Goal: Information Seeking & Learning: Learn about a topic

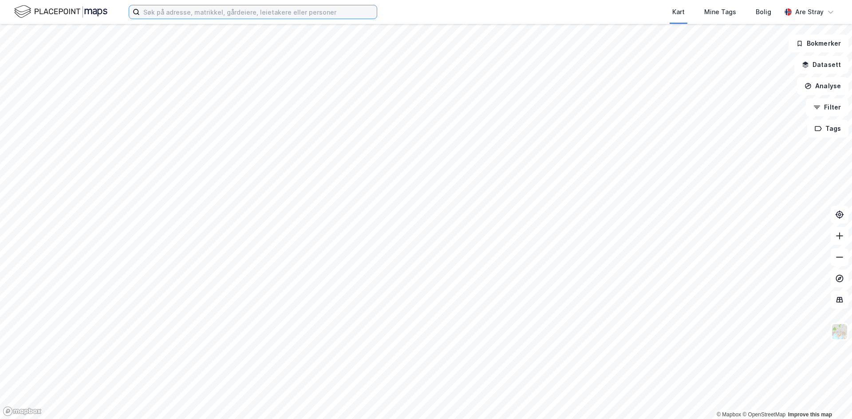
click at [231, 16] on input at bounding box center [258, 11] width 237 height 13
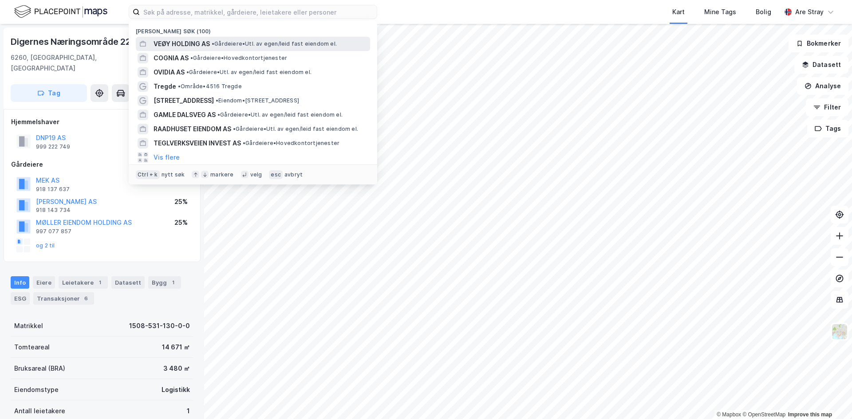
click at [214, 43] on span "•" at bounding box center [213, 43] width 3 height 7
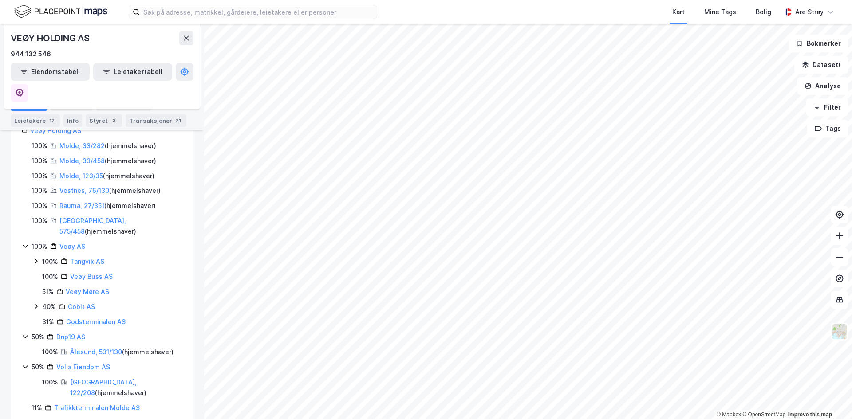
scroll to position [177, 0]
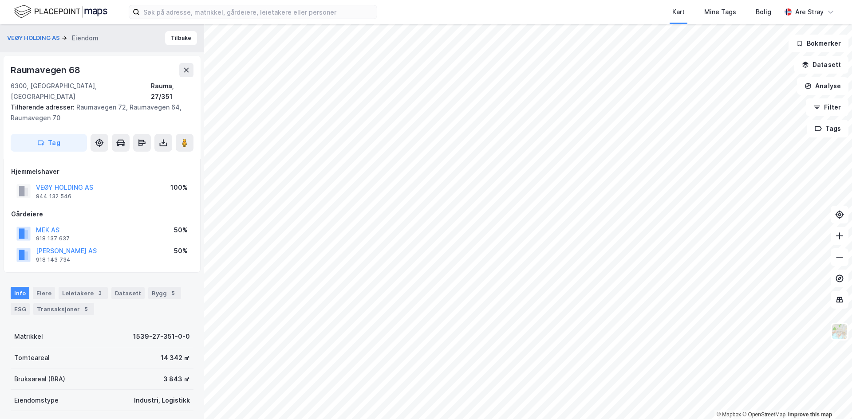
click at [130, 209] on div "Gårdeiere" at bounding box center [102, 214] width 182 height 11
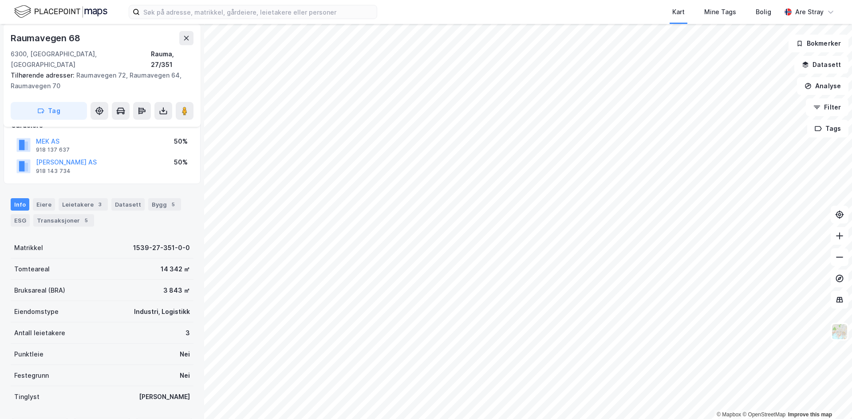
click at [127, 209] on div "Info [PERSON_NAME] 3 Datasett Bygg 5 ESG Transaksjoner 5" at bounding box center [102, 212] width 183 height 28
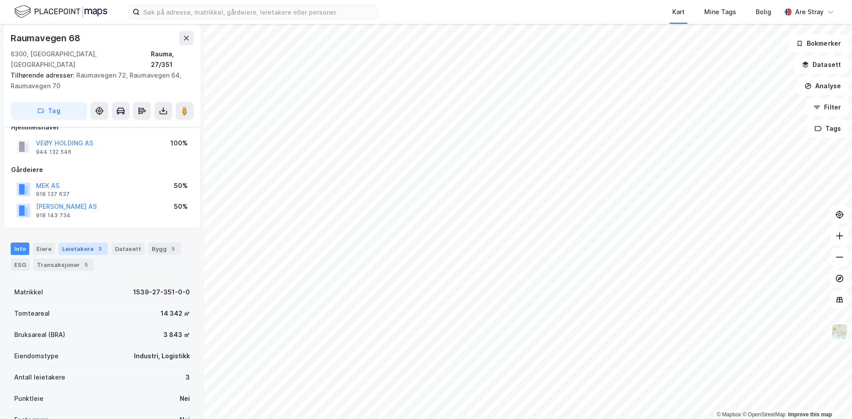
click at [77, 243] on div "Leietakere 3" at bounding box center [83, 249] width 49 height 12
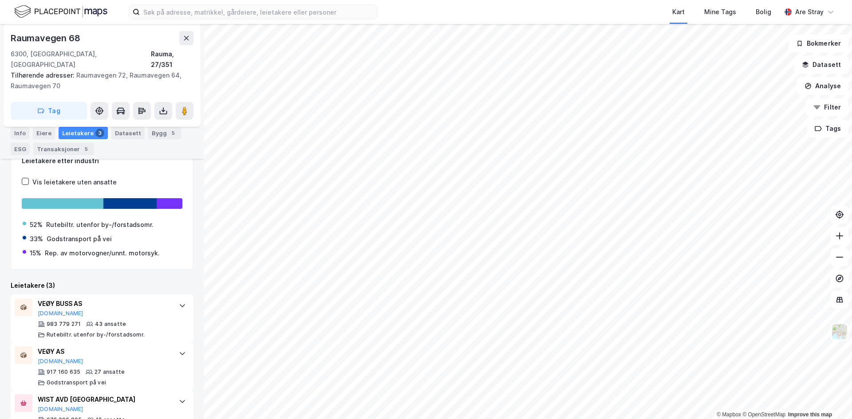
scroll to position [201, 0]
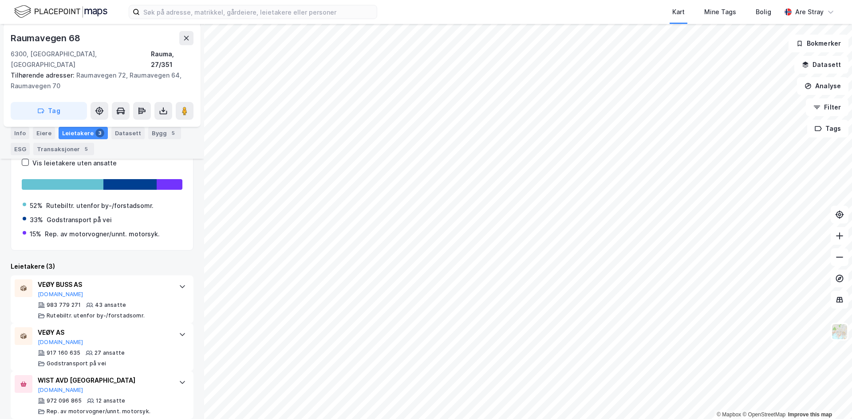
click at [206, 21] on div "Kart Mine Tags Bolig Are Stray" at bounding box center [426, 12] width 852 height 24
click at [209, 16] on input at bounding box center [258, 11] width 237 height 13
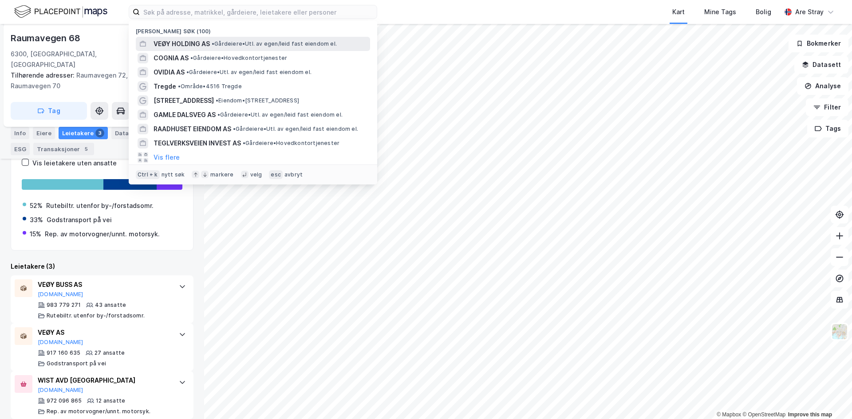
click at [197, 47] on span "VEØY HOLDING AS" at bounding box center [182, 44] width 56 height 11
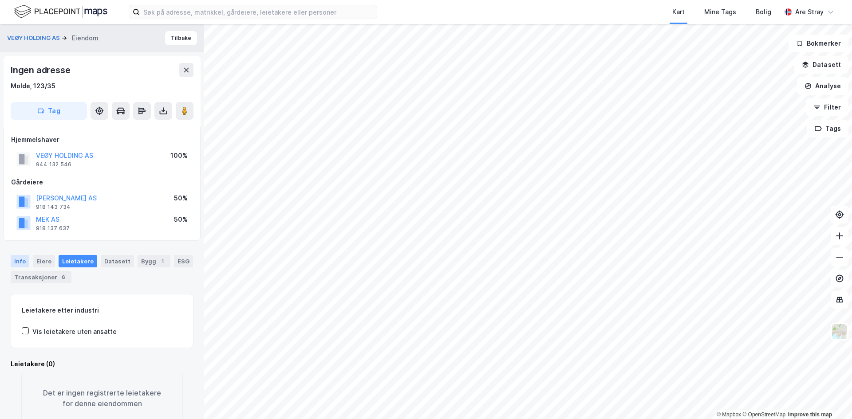
click at [16, 257] on div "Info" at bounding box center [20, 261] width 19 height 12
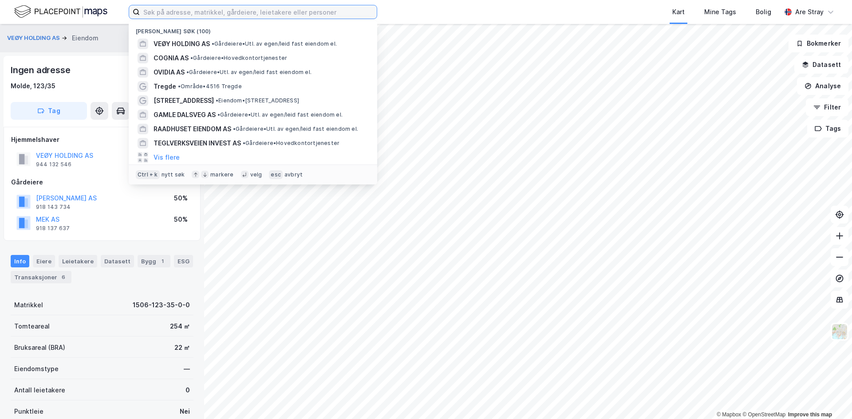
click at [288, 16] on input at bounding box center [258, 11] width 237 height 13
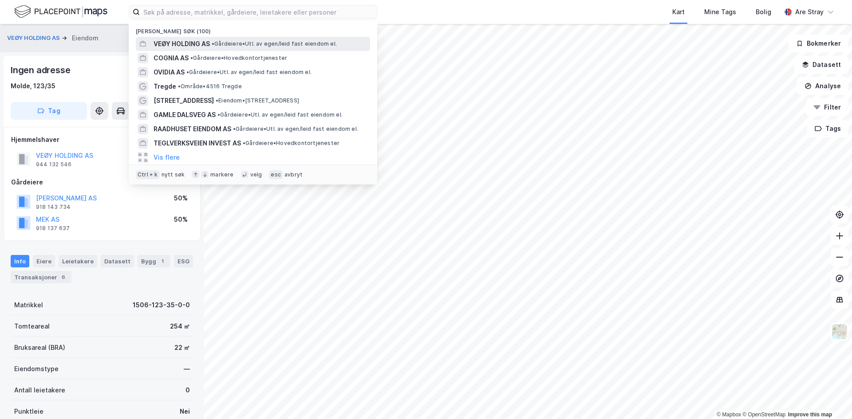
click at [260, 42] on span "• Gårdeiere • Utl. av egen/leid fast eiendom el." at bounding box center [274, 43] width 125 height 7
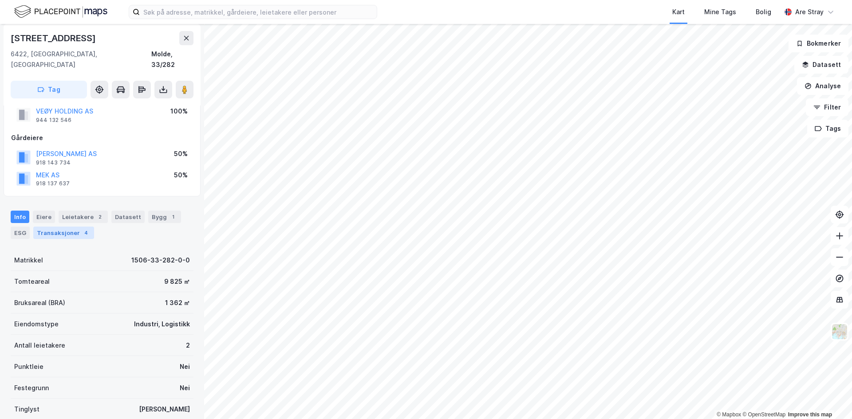
scroll to position [69, 0]
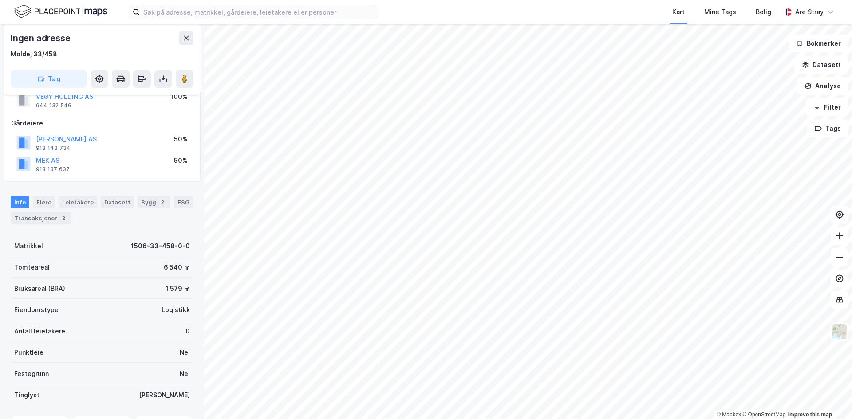
scroll to position [44, 0]
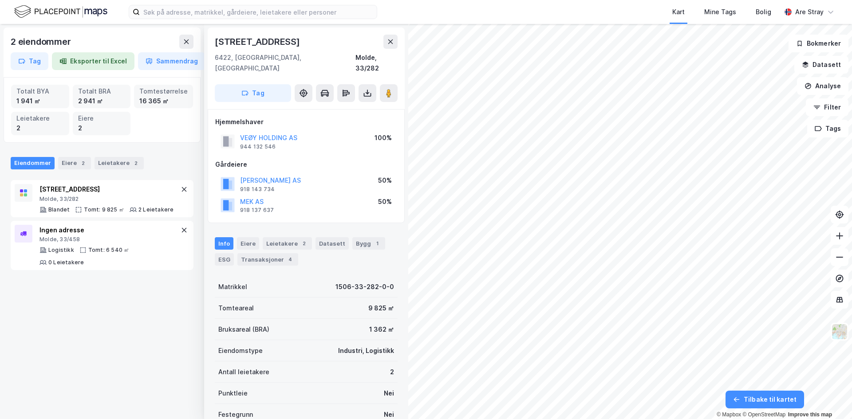
scroll to position [44, 0]
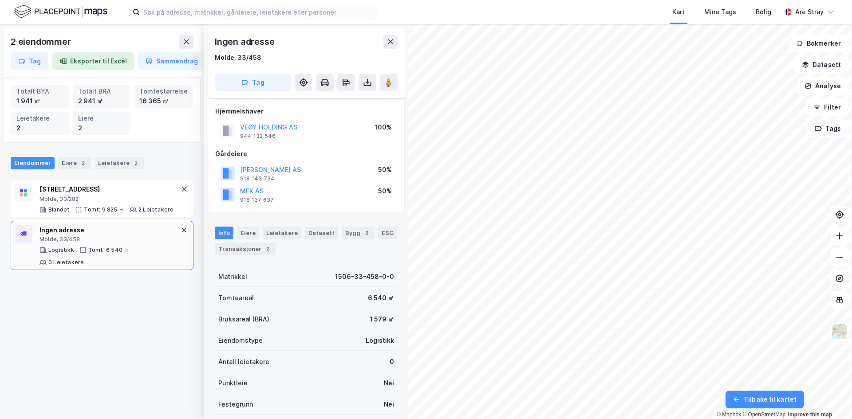
scroll to position [44, 0]
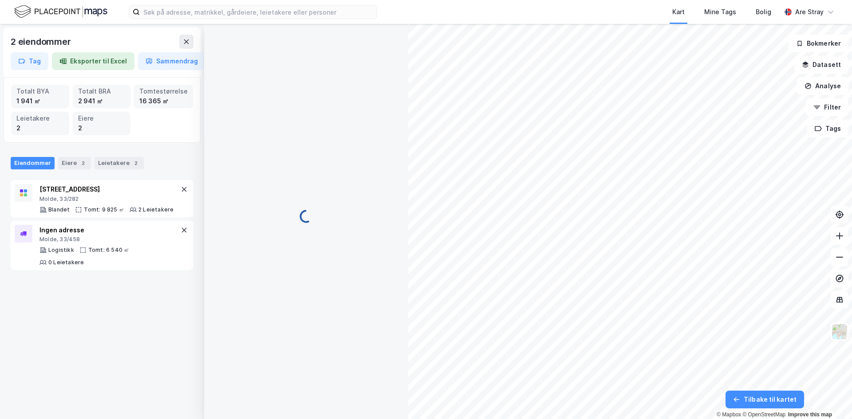
scroll to position [44, 0]
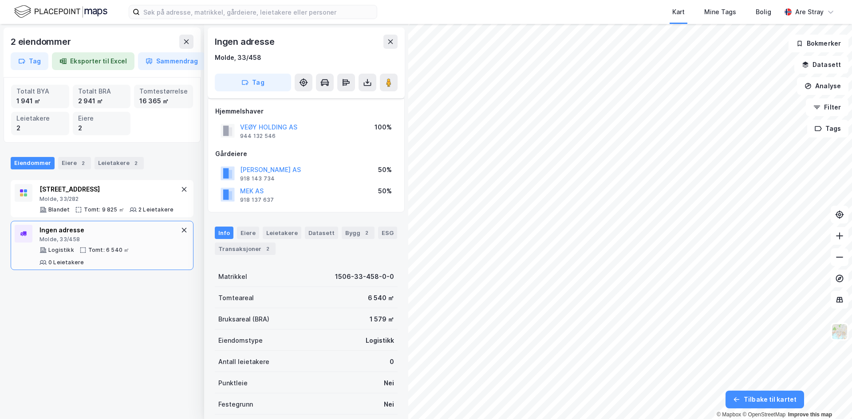
scroll to position [44, 0]
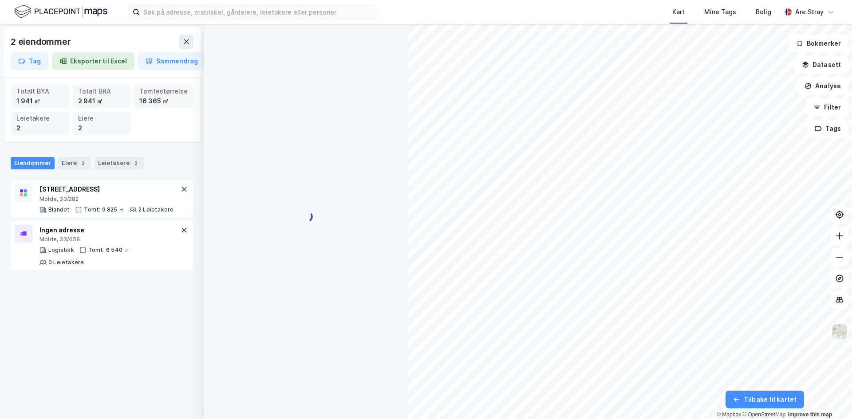
scroll to position [44, 0]
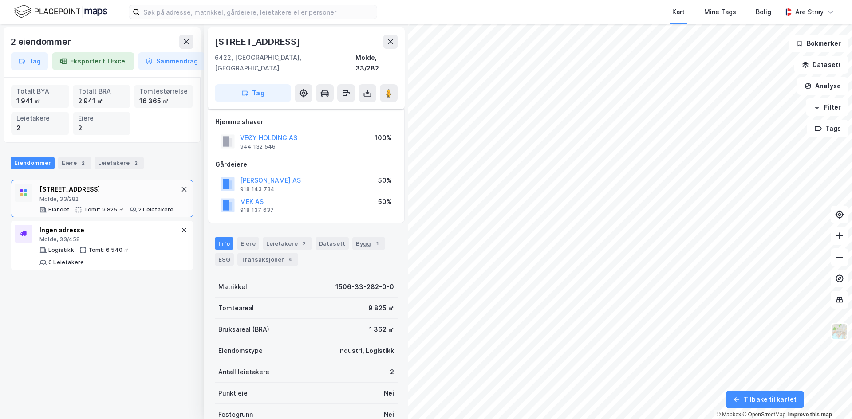
scroll to position [44, 0]
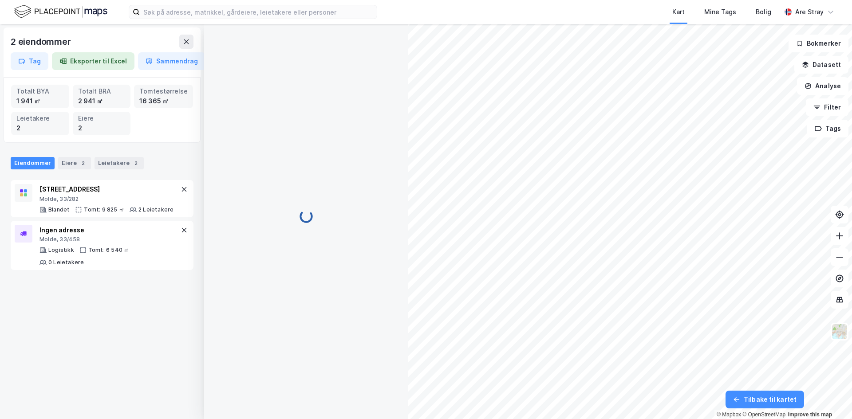
scroll to position [44, 0]
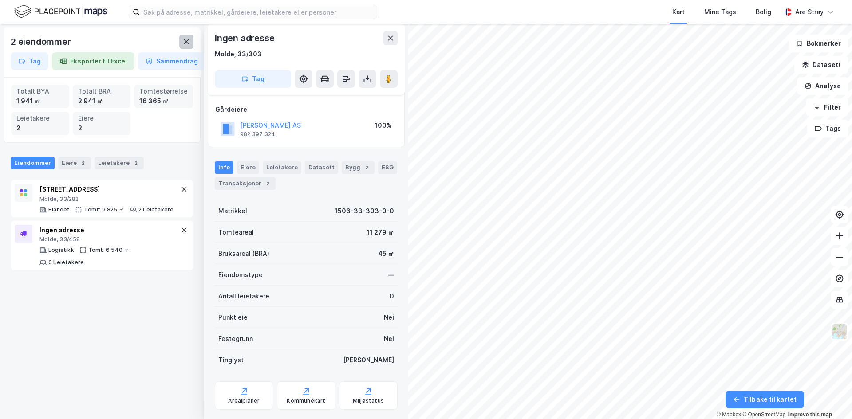
click at [190, 43] on button at bounding box center [186, 42] width 14 height 14
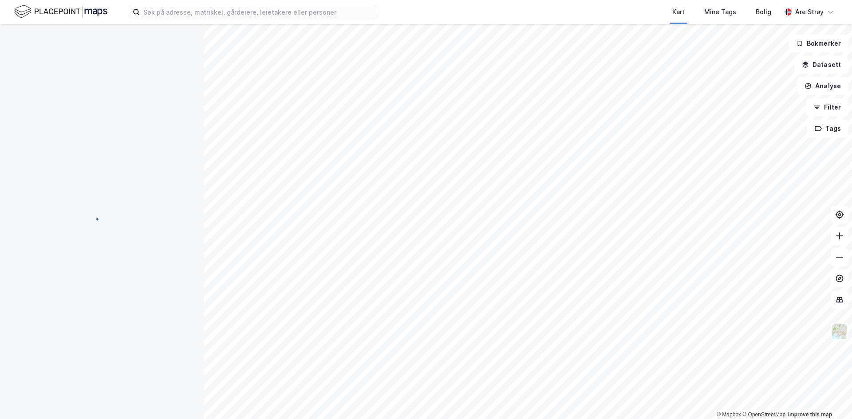
scroll to position [44, 0]
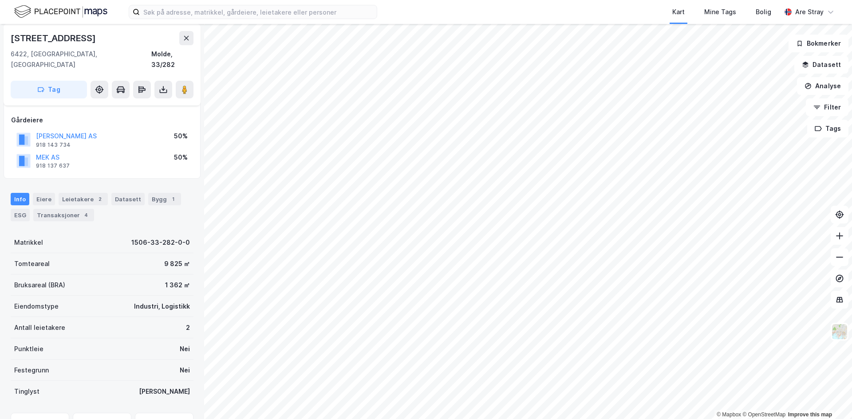
click at [96, 196] on div "Info Eiere Leietakere 2 Datasett Bygg 1 ESG Transaksjoner 4" at bounding box center [102, 207] width 183 height 28
click at [95, 193] on div "Leietakere 2" at bounding box center [83, 199] width 49 height 12
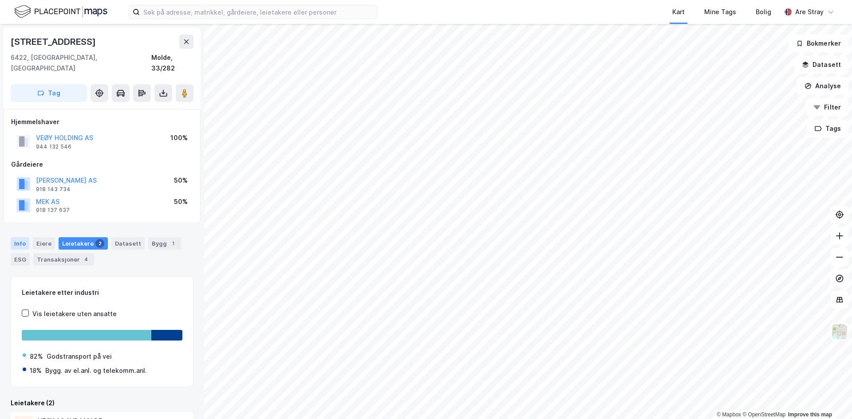
click at [23, 238] on div "Info" at bounding box center [20, 243] width 19 height 12
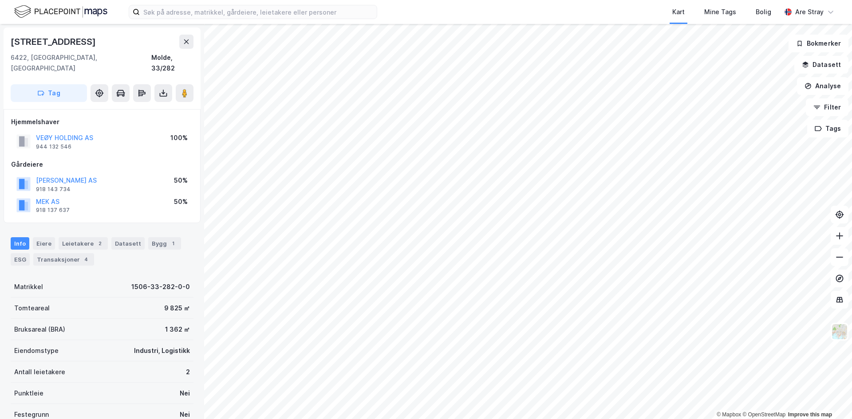
click at [77, 240] on div "Info Eiere Leietakere 2 Datasett Bygg 1 ESG Transaksjoner 4" at bounding box center [102, 251] width 183 height 28
click at [79, 237] on div "Leietakere 2" at bounding box center [83, 243] width 49 height 12
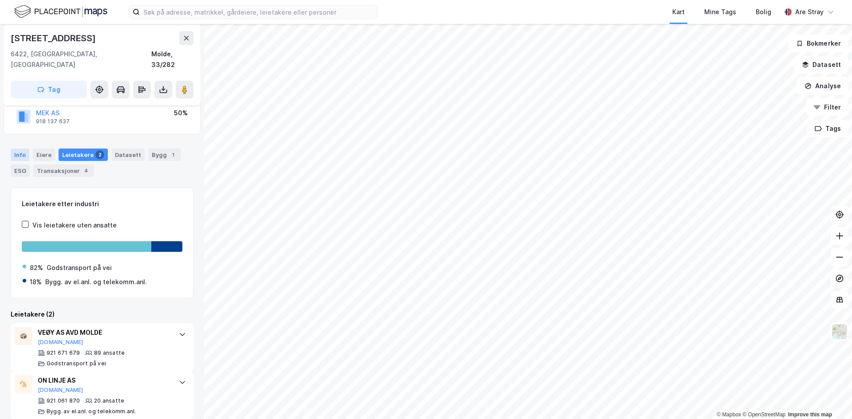
click at [22, 149] on div "Info" at bounding box center [20, 155] width 19 height 12
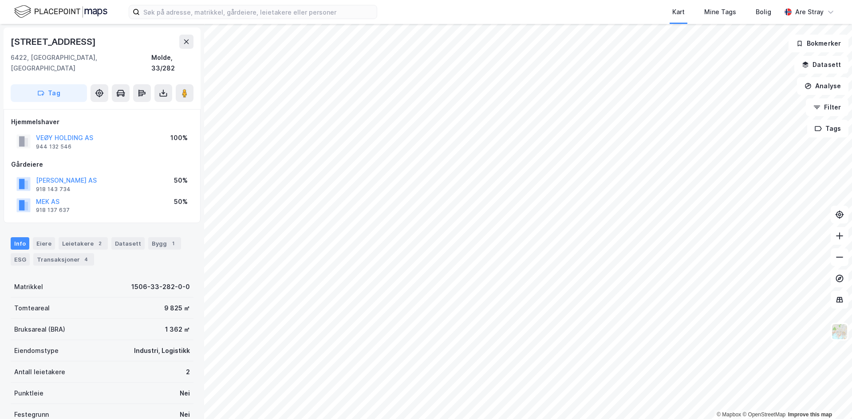
click at [56, 28] on div "[STREET_ADDRESS]" at bounding box center [102, 69] width 197 height 82
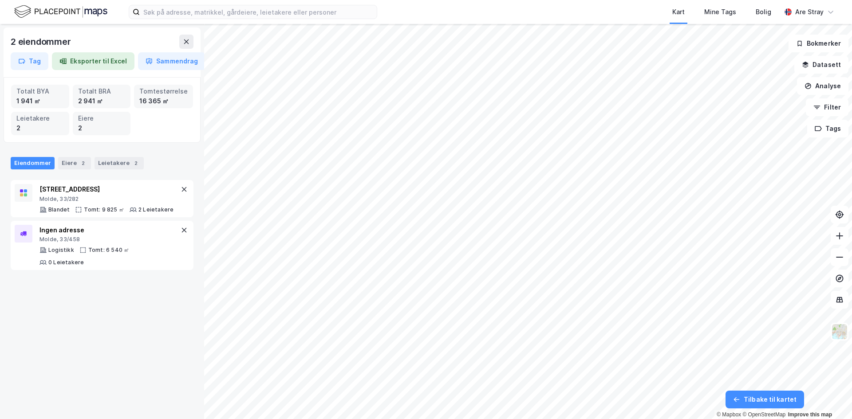
click at [139, 114] on div "Totalt BYA 1 941 ㎡ Totalt BRA 2 941 ㎡ Tomtestørrelse 16 365 ㎡ Leietakere 2 Eier…" at bounding box center [102, 110] width 182 height 51
click at [183, 139] on div "Totalt BYA 1 941 ㎡ Totalt BRA 2 941 ㎡ Tomtestørrelse 16 365 ㎡ Leietakere 2 Eier…" at bounding box center [102, 110] width 197 height 66
drag, startPoint x: 151, startPoint y: 129, endPoint x: 162, endPoint y: 91, distance: 38.9
click at [151, 129] on div "Totalt BYA 1 941 ㎡ Totalt BRA 2 941 ㎡ Tomtestørrelse 16 365 ㎡ Leietakere 2 Eier…" at bounding box center [102, 110] width 182 height 51
click at [179, 40] on button at bounding box center [186, 42] width 14 height 14
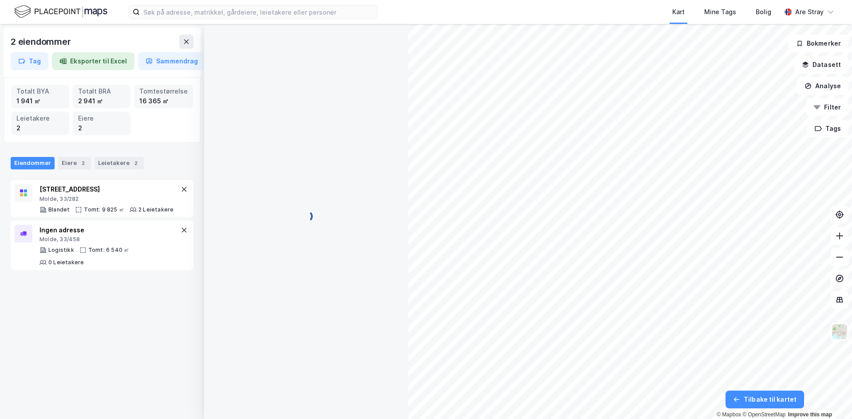
scroll to position [45, 0]
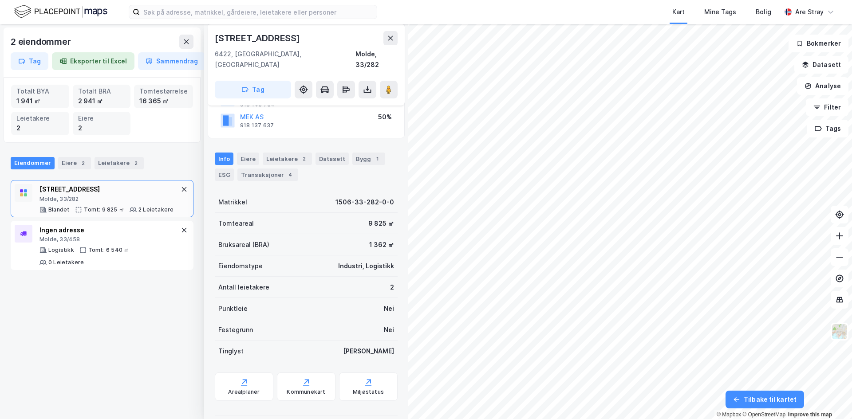
drag, startPoint x: 274, startPoint y: 159, endPoint x: 279, endPoint y: 153, distance: 7.9
click at [275, 169] on div "Transaksjoner 4" at bounding box center [267, 175] width 61 height 12
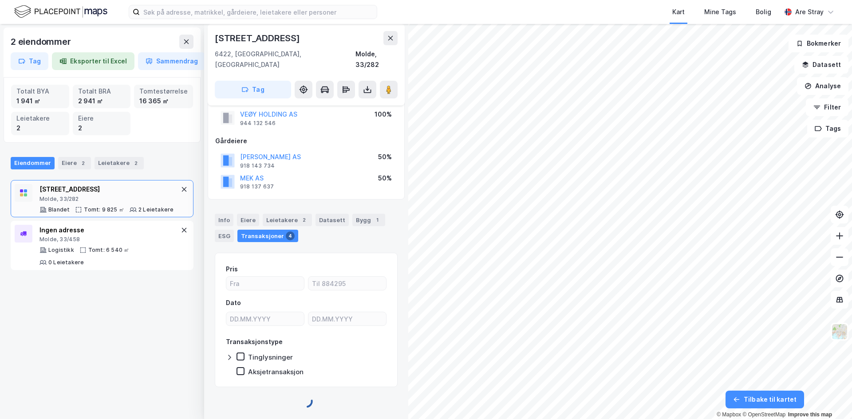
scroll to position [13, 0]
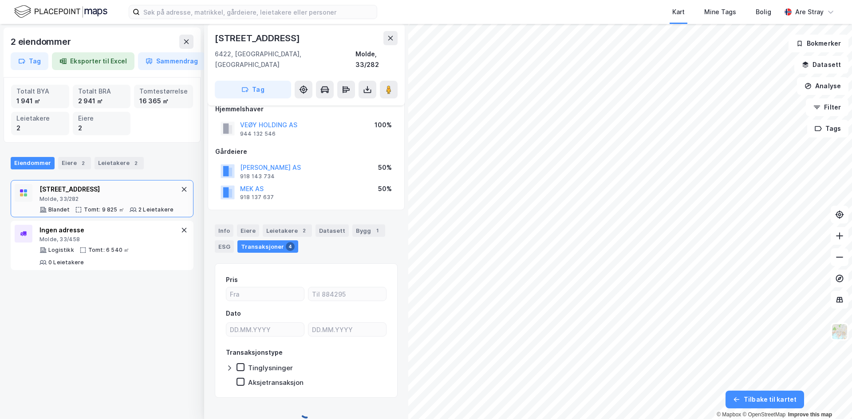
click at [279, 162] on div "[PERSON_NAME] AS" at bounding box center [270, 167] width 61 height 11
click at [290, 224] on div "Leietakere 2" at bounding box center [287, 230] width 49 height 12
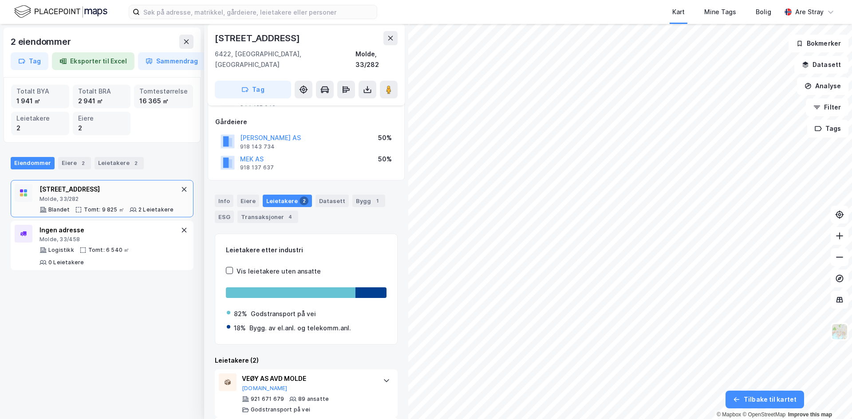
scroll to position [89, 0]
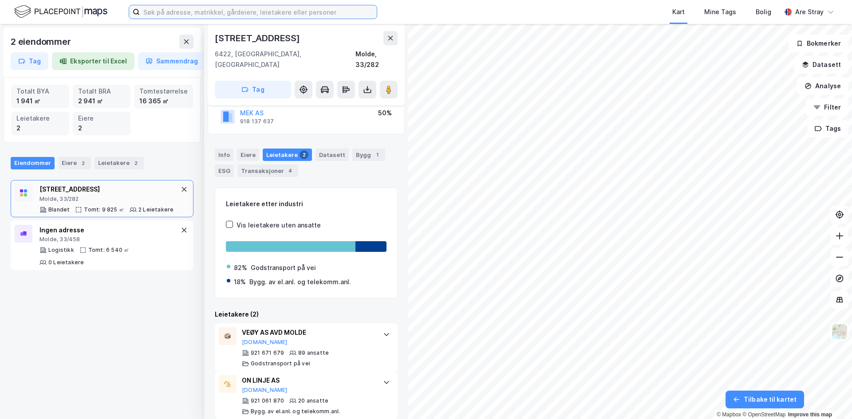
click at [344, 16] on input at bounding box center [258, 11] width 237 height 13
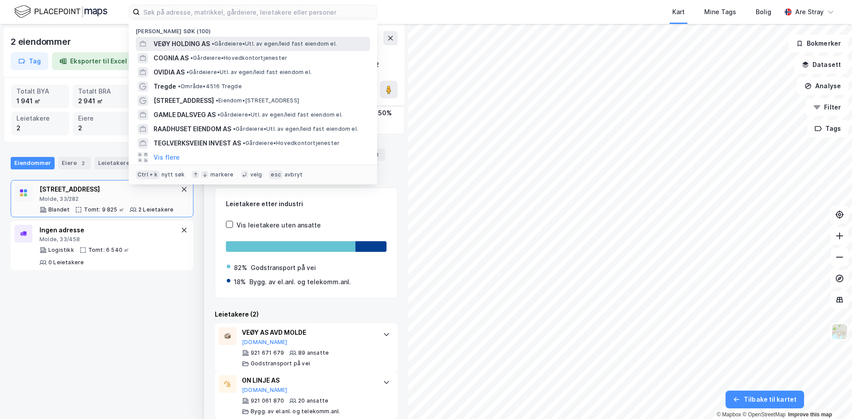
click at [254, 41] on span "• Gårdeiere • Utl. av egen/leid fast eiendom el." at bounding box center [274, 43] width 125 height 7
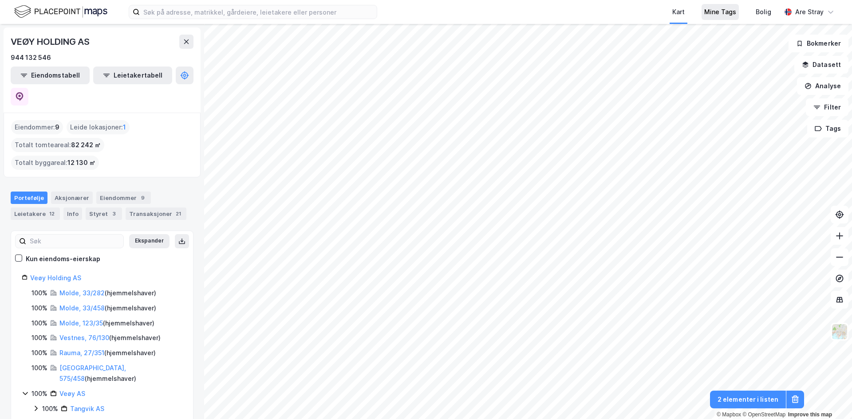
click at [697, 19] on div "Kart Mine Tags Bolig Are Stray © Mapbox © OpenStreetMap Improve this map VEØY H…" at bounding box center [426, 209] width 852 height 419
click at [650, 11] on div "Kart Mine Tags Bolig Are Stray © Mapbox © OpenStreetMap Improve this map VEØY H…" at bounding box center [426, 209] width 852 height 419
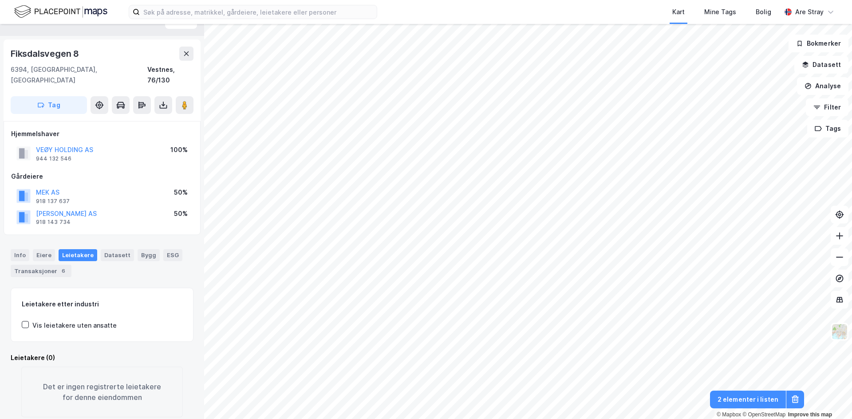
scroll to position [25, 0]
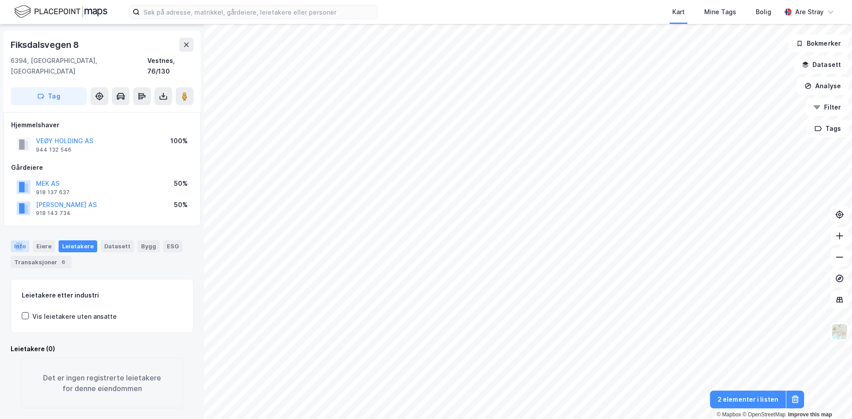
click at [16, 240] on div "Info" at bounding box center [20, 246] width 19 height 12
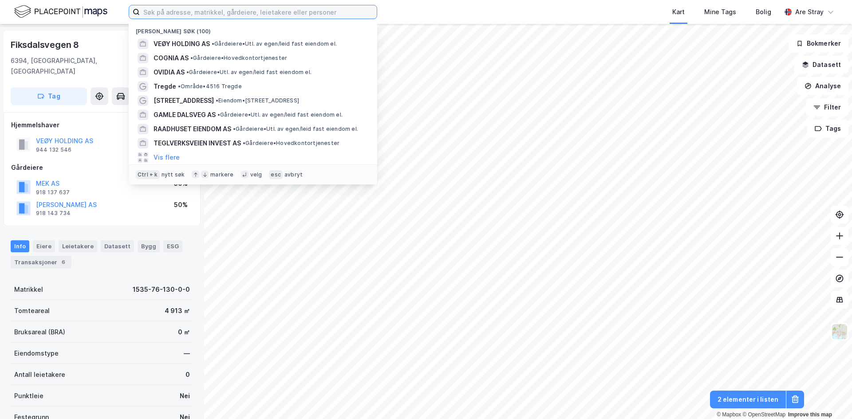
click at [299, 16] on input at bounding box center [258, 11] width 237 height 13
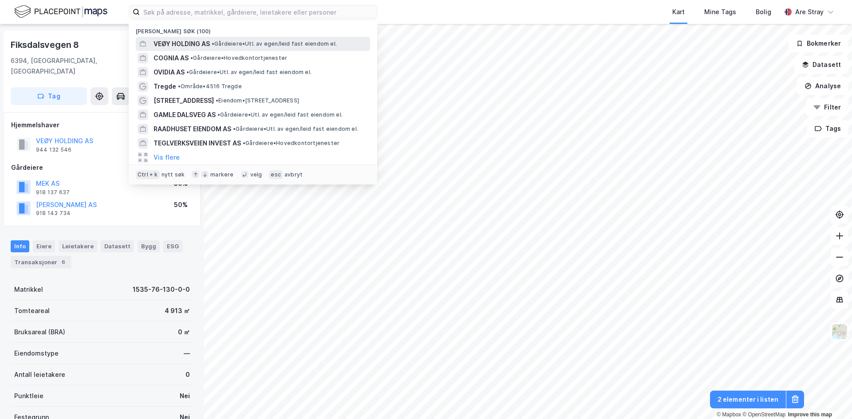
click at [250, 42] on span "• Gårdeiere • Utl. av egen/leid fast eiendom el." at bounding box center [274, 43] width 125 height 7
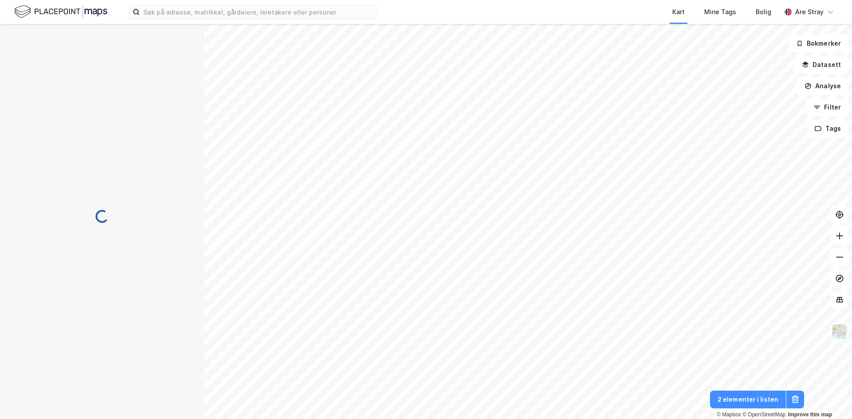
scroll to position [25, 0]
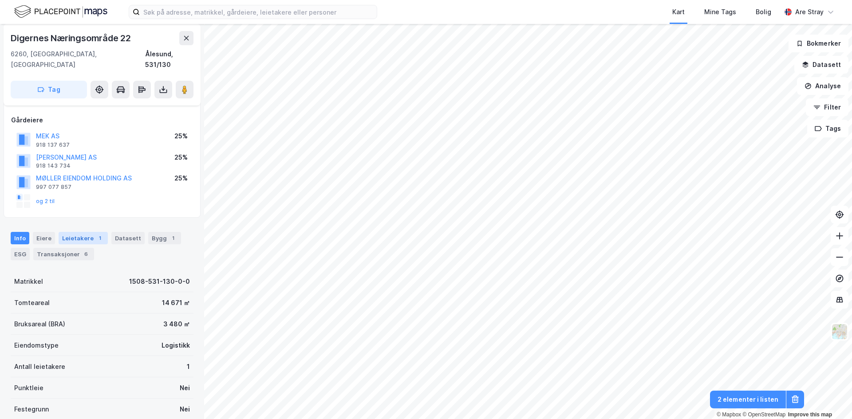
click at [74, 232] on div "Leietakere 1" at bounding box center [83, 238] width 49 height 12
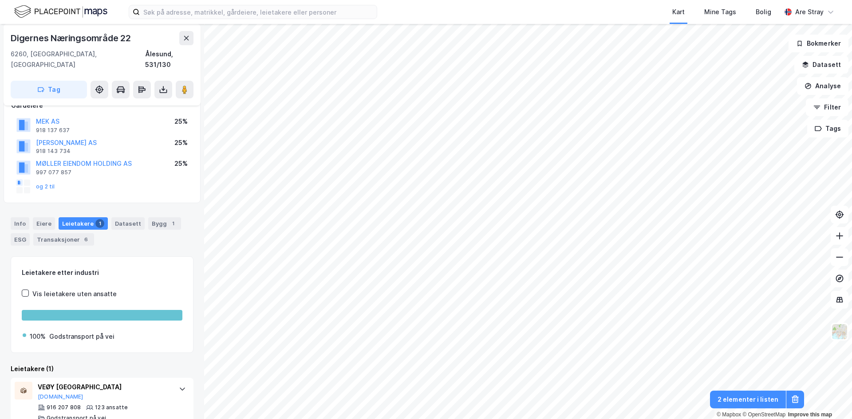
scroll to position [66, 0]
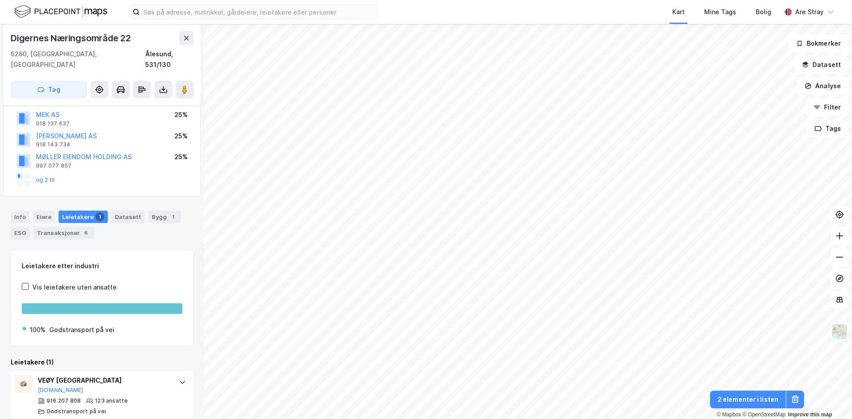
click at [22, 213] on div "Info [PERSON_NAME] 1 Datasett Bygg 1 ESG Transaksjoner 6" at bounding box center [102, 225] width 183 height 28
click at [22, 211] on div "Info" at bounding box center [20, 217] width 19 height 12
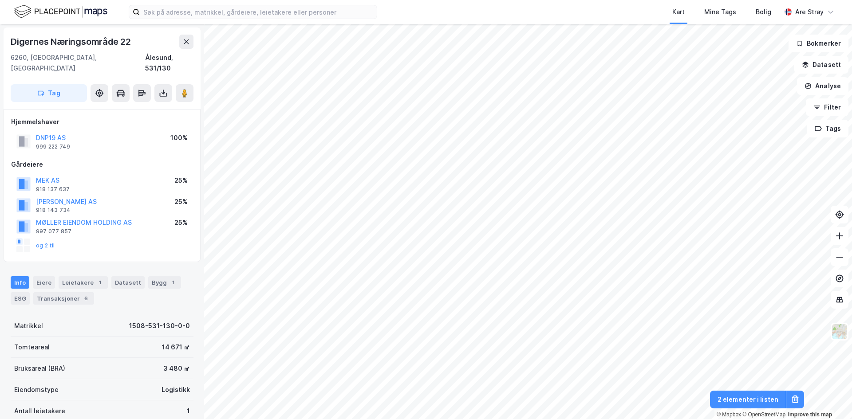
click at [124, 159] on div "Gårdeiere" at bounding box center [102, 164] width 182 height 11
click at [186, 20] on div "Kart Mine Tags Bolig Are Stray" at bounding box center [426, 12] width 852 height 24
click at [191, 12] on input at bounding box center [258, 11] width 237 height 13
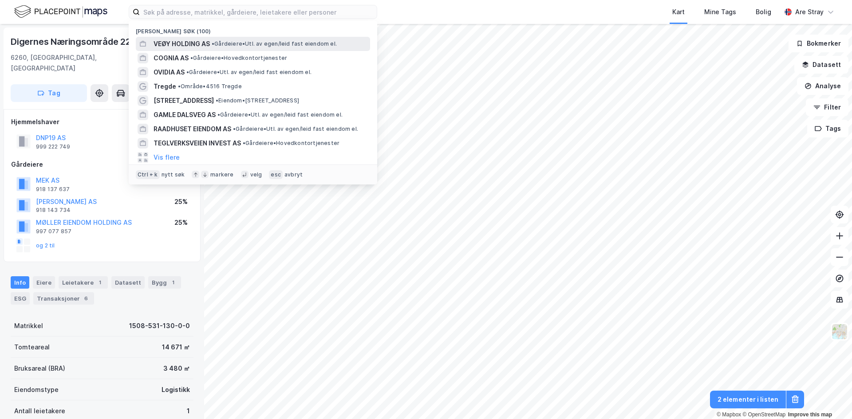
click at [189, 39] on span "VEØY HOLDING AS" at bounding box center [182, 44] width 56 height 11
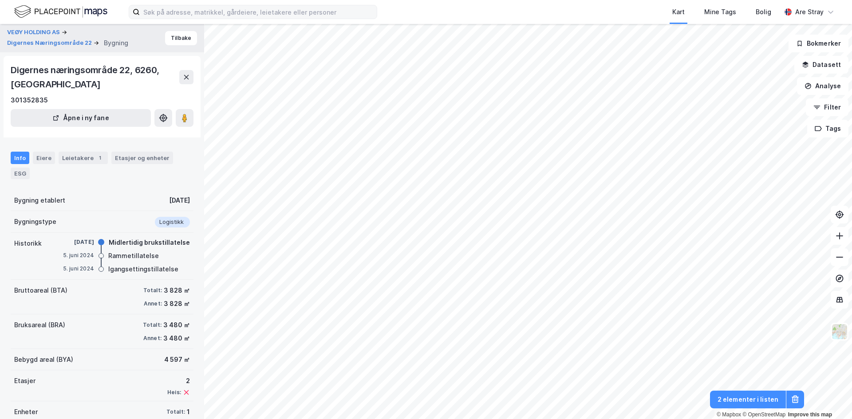
scroll to position [0, 0]
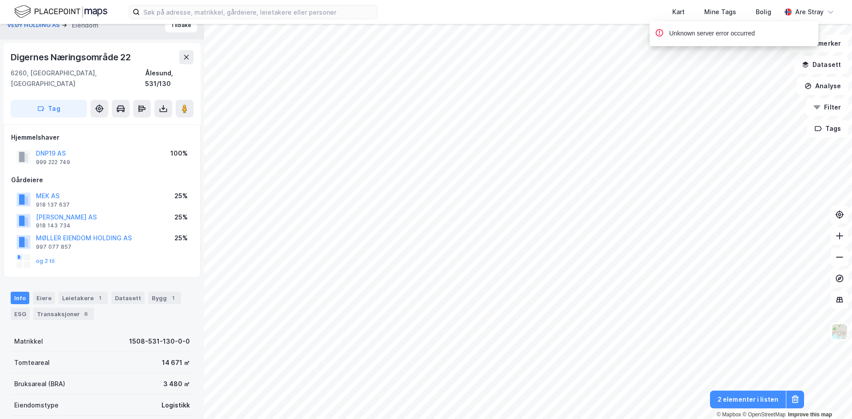
scroll to position [0, 0]
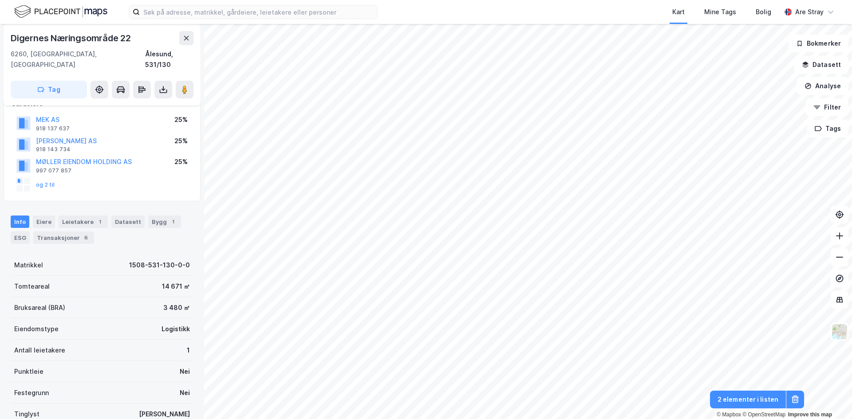
click at [84, 216] on div "Leietakere 1" at bounding box center [83, 222] width 49 height 12
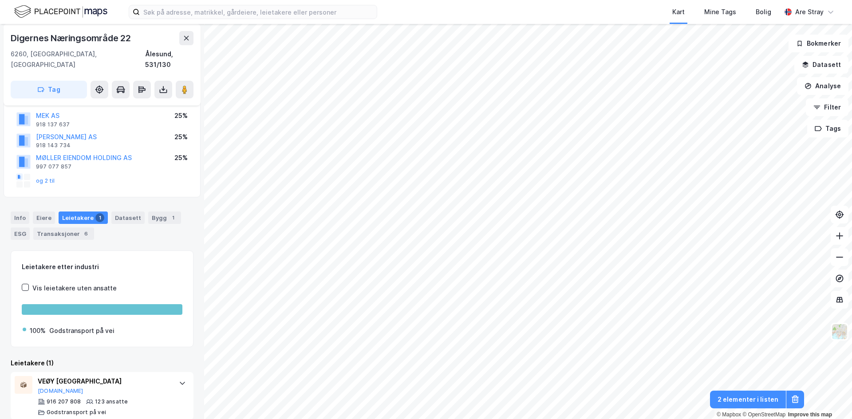
scroll to position [94, 0]
click at [165, 200] on div "Info [PERSON_NAME] 1 Datasett Bygg 1 ESG Transaksjoner 6" at bounding box center [102, 221] width 204 height 43
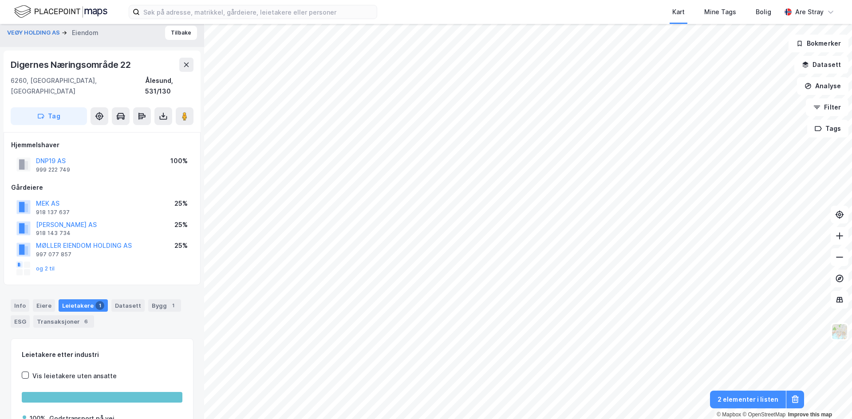
scroll to position [0, 0]
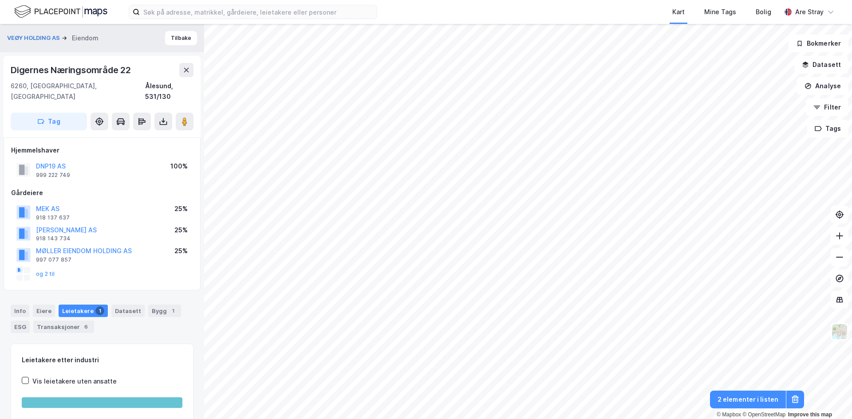
click at [171, 188] on div "Gårdeiere" at bounding box center [102, 193] width 182 height 11
click at [137, 162] on div "DNP19 AS 999 222 749 100%" at bounding box center [102, 169] width 182 height 21
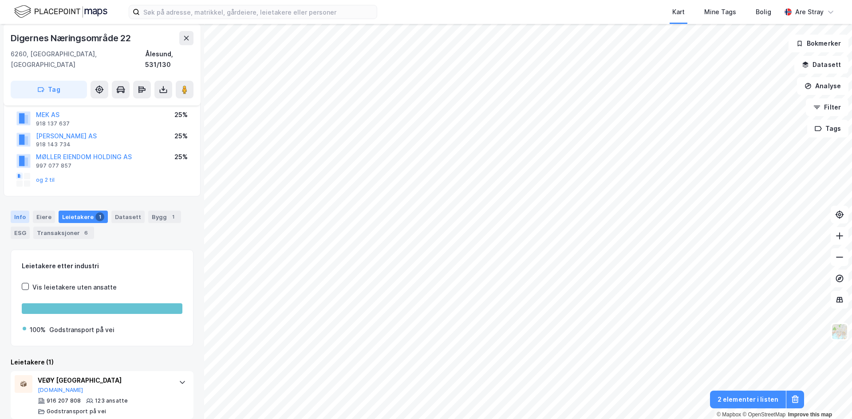
click at [23, 211] on div "Info" at bounding box center [20, 217] width 19 height 12
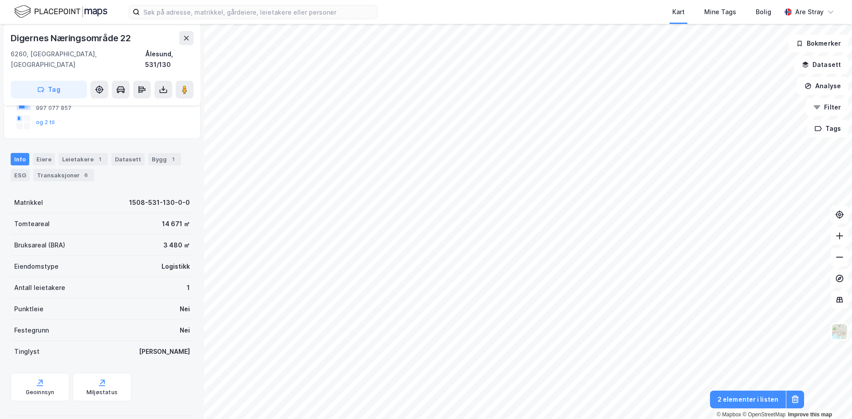
scroll to position [152, 0]
click at [146, 173] on div "Info [PERSON_NAME] 1 Datasett Bygg 1 ESG Transaksjoner 6" at bounding box center [102, 163] width 204 height 43
click at [151, 153] on div "Bygg 1" at bounding box center [164, 159] width 33 height 12
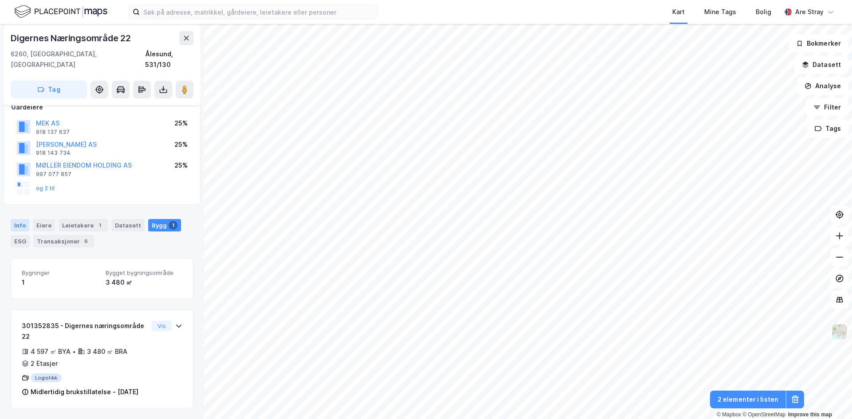
click at [20, 219] on div "Info" at bounding box center [20, 225] width 19 height 12
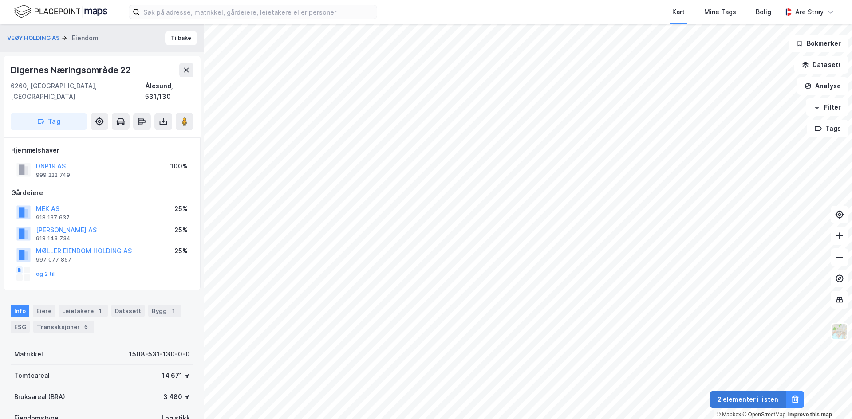
click at [768, 397] on button "2 elementer i listen" at bounding box center [748, 400] width 76 height 18
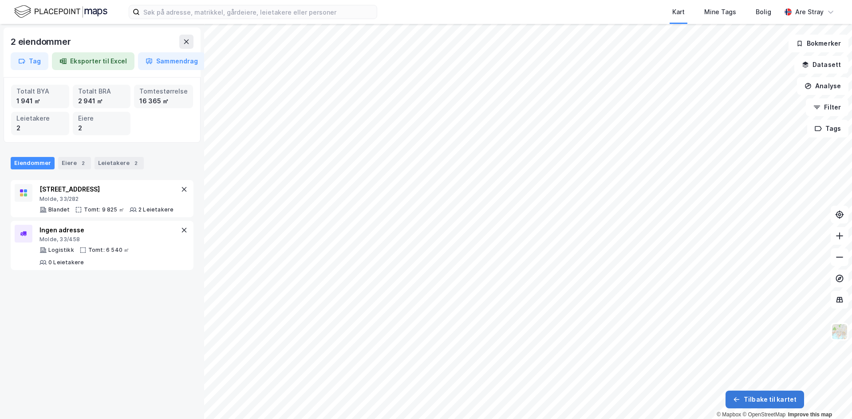
click at [790, 397] on button "Tilbake til kartet" at bounding box center [764, 400] width 79 height 18
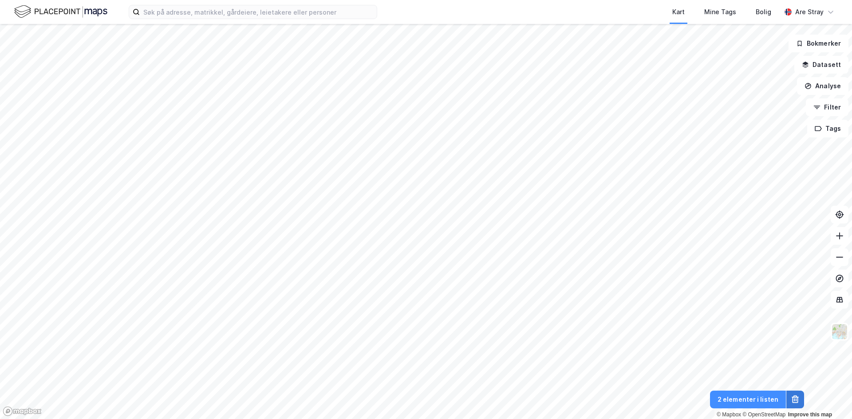
click at [789, 398] on button at bounding box center [795, 400] width 18 height 18
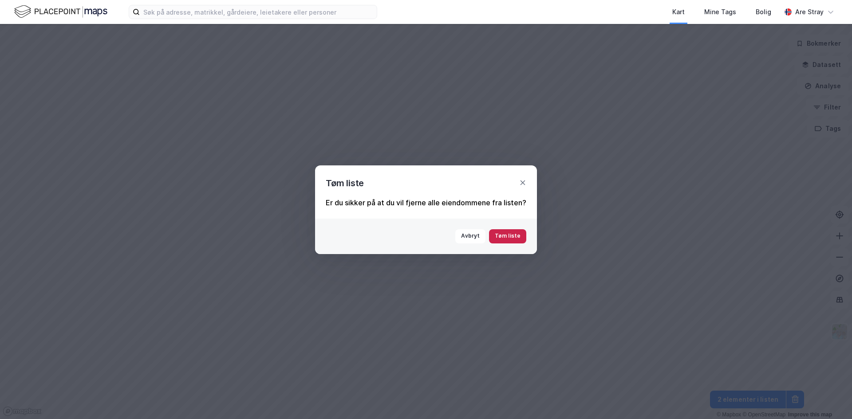
click at [505, 237] on button "Tøm liste" at bounding box center [507, 236] width 37 height 14
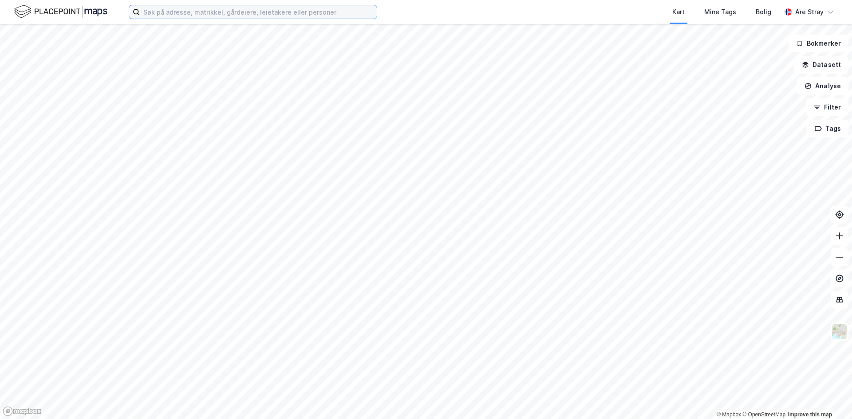
click at [236, 15] on input at bounding box center [258, 11] width 237 height 13
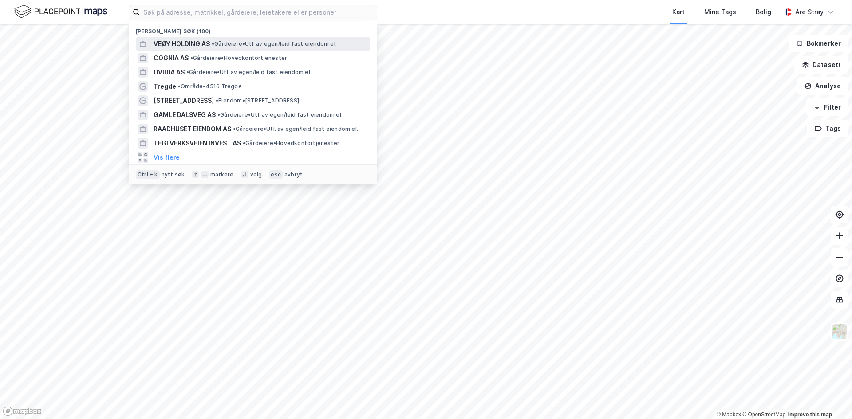
click at [222, 41] on span "• Gårdeiere • Utl. av egen/leid fast eiendom el." at bounding box center [274, 43] width 125 height 7
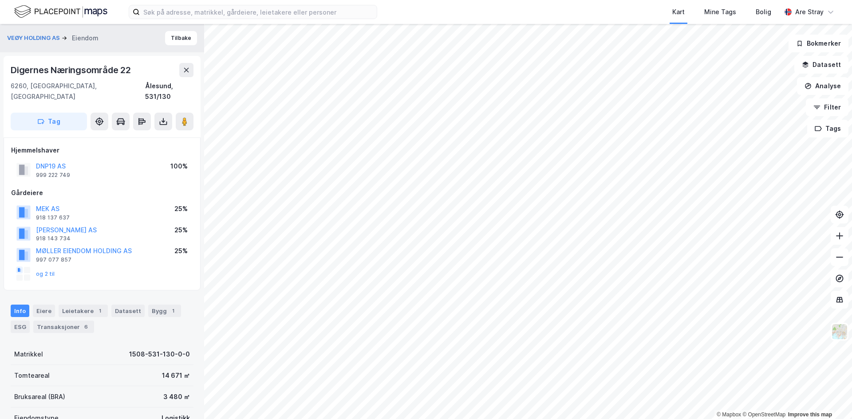
scroll to position [1, 0]
click at [299, 16] on input at bounding box center [258, 11] width 237 height 13
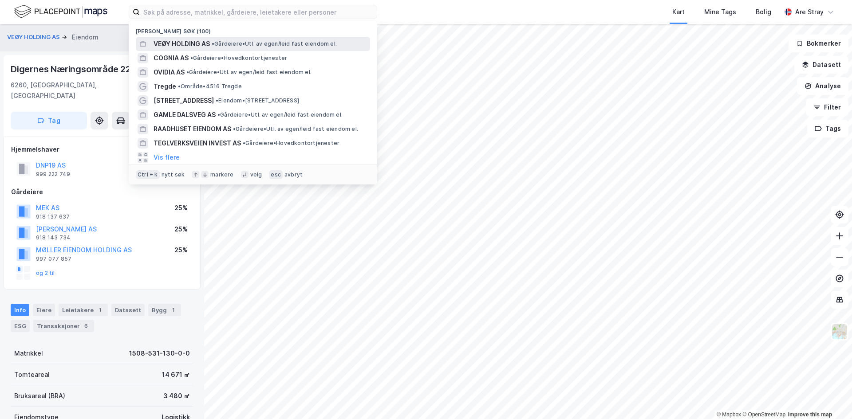
click at [268, 41] on span "• Gårdeiere • Utl. av egen/leid fast eiendom el." at bounding box center [274, 43] width 125 height 7
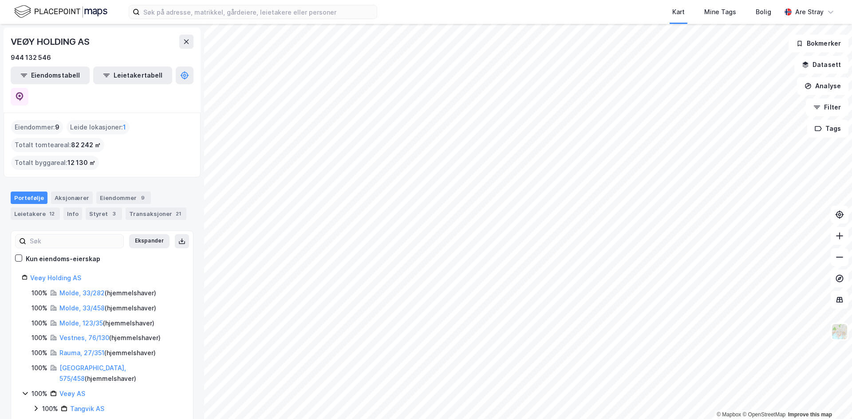
click at [486, 0] on html "Kart Mine Tags Bolig Are Stray © Mapbox © OpenStreetMap Improve this map VEØY H…" at bounding box center [426, 209] width 852 height 419
click at [98, 289] on link "Molde, 33/282" at bounding box center [81, 293] width 45 height 8
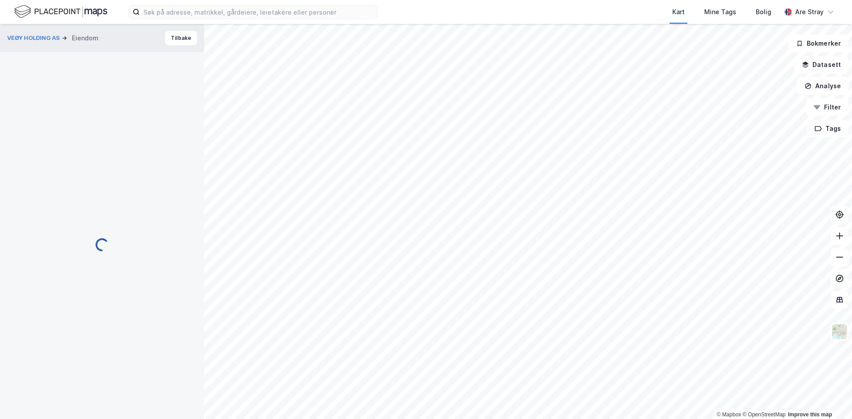
scroll to position [1, 0]
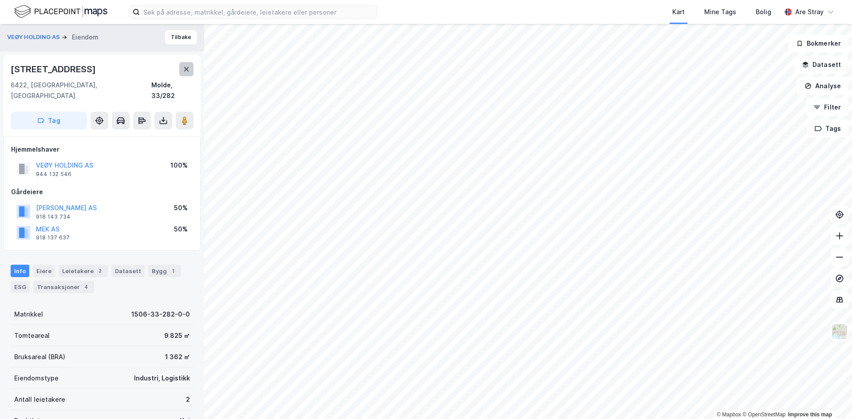
click at [192, 75] on button at bounding box center [186, 69] width 14 height 14
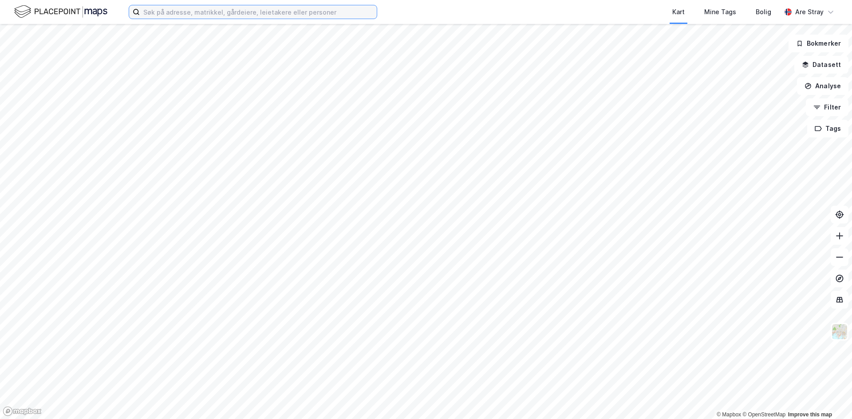
click at [175, 17] on input at bounding box center [258, 11] width 237 height 13
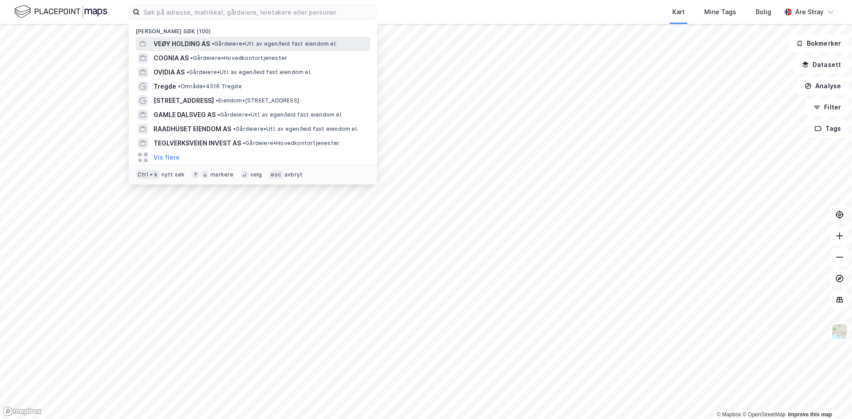
click at [178, 39] on span "VEØY HOLDING AS" at bounding box center [182, 44] width 56 height 11
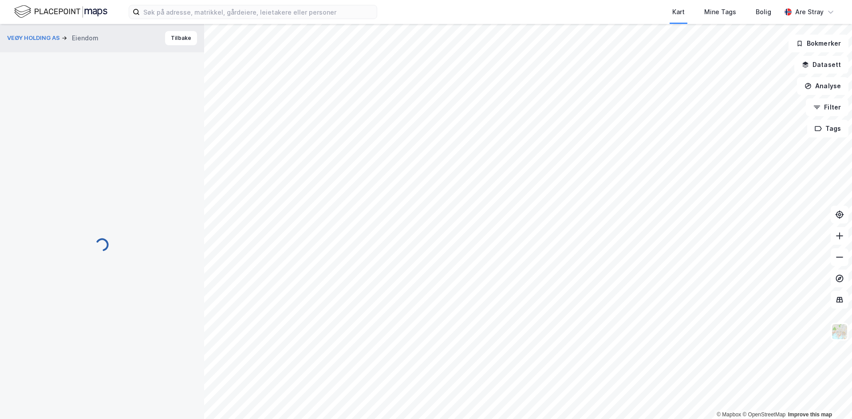
scroll to position [1, 0]
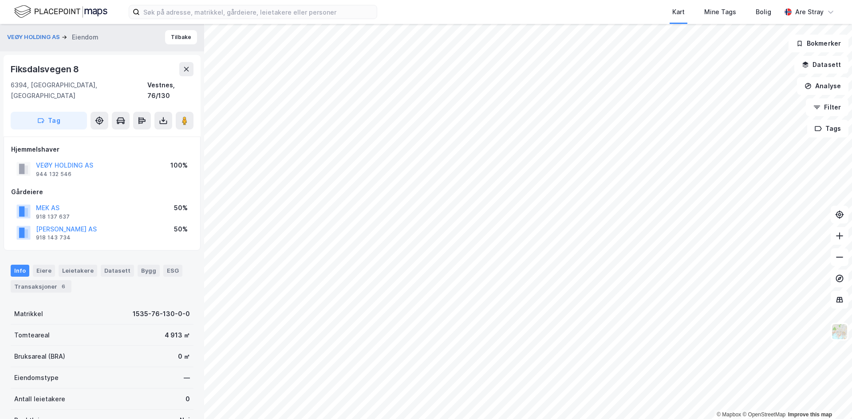
click at [256, 22] on div "Kart Mine Tags Bolig Are Stray" at bounding box center [426, 12] width 852 height 24
click at [260, 17] on input at bounding box center [258, 11] width 237 height 13
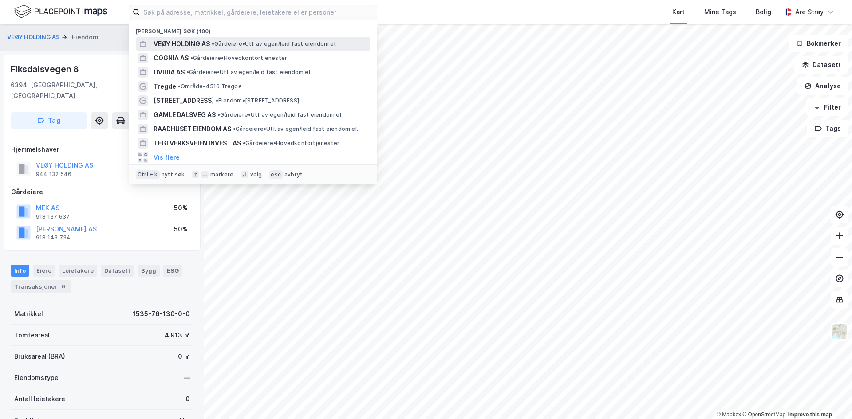
click at [251, 42] on span "• Gårdeiere • Utl. av egen/leid fast eiendom el." at bounding box center [274, 43] width 125 height 7
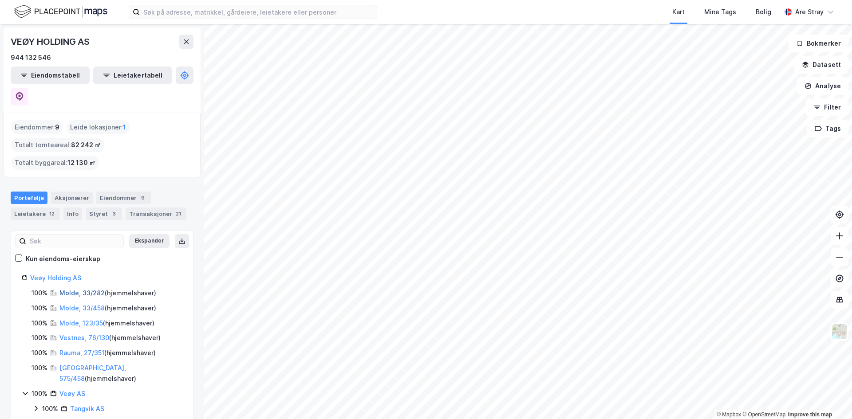
click at [90, 289] on link "Molde, 33/282" at bounding box center [81, 293] width 45 height 8
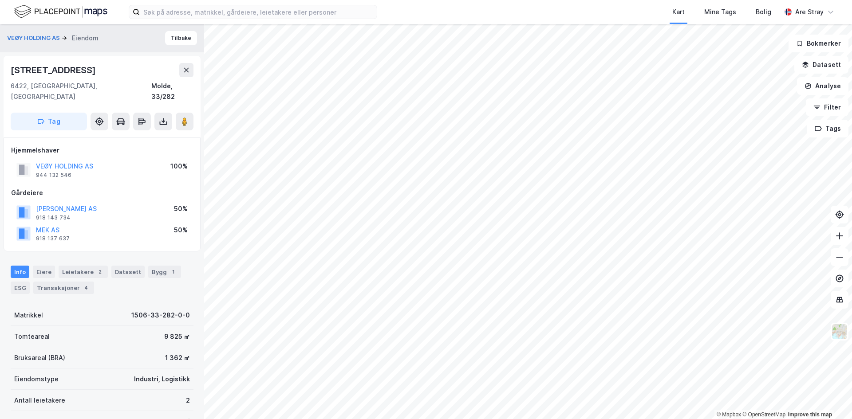
scroll to position [1, 0]
click at [214, 16] on input at bounding box center [258, 11] width 237 height 13
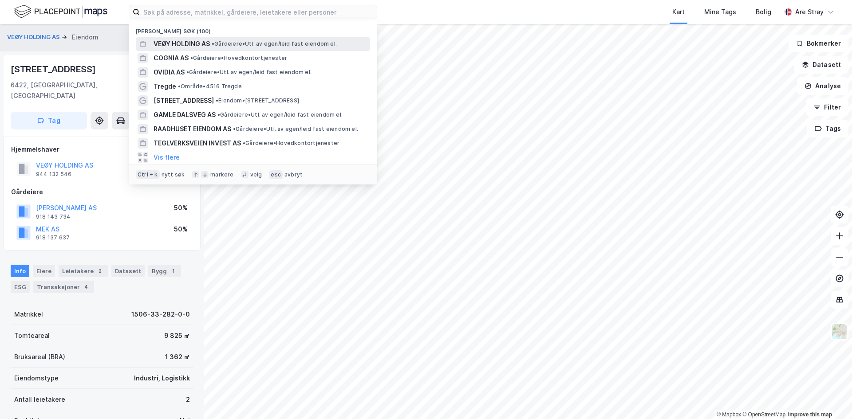
click at [212, 42] on span "•" at bounding box center [213, 43] width 3 height 7
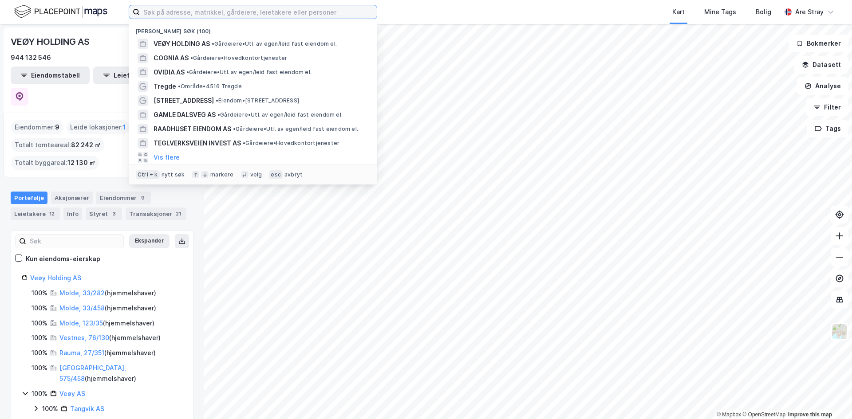
click at [202, 15] on input at bounding box center [258, 11] width 237 height 13
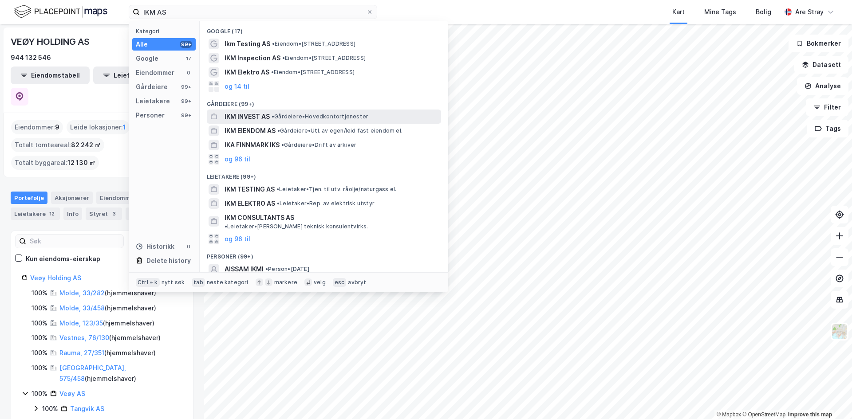
click at [281, 115] on span "• Gårdeiere • Hovedkontortjenester" at bounding box center [320, 116] width 97 height 7
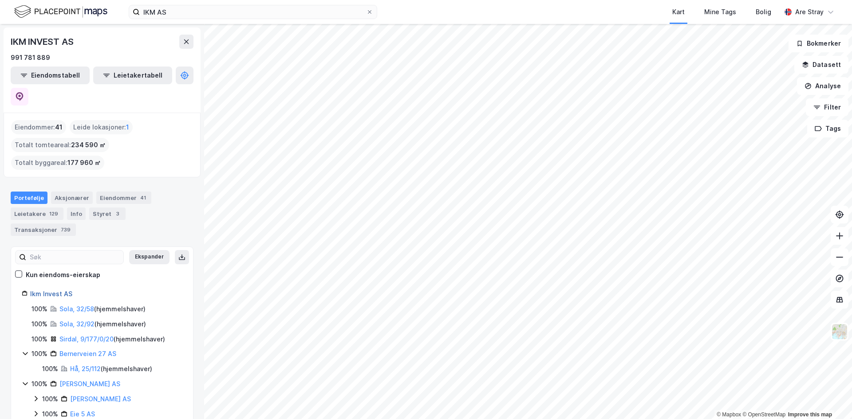
click at [62, 290] on link "Ikm Invest AS" at bounding box center [51, 294] width 42 height 8
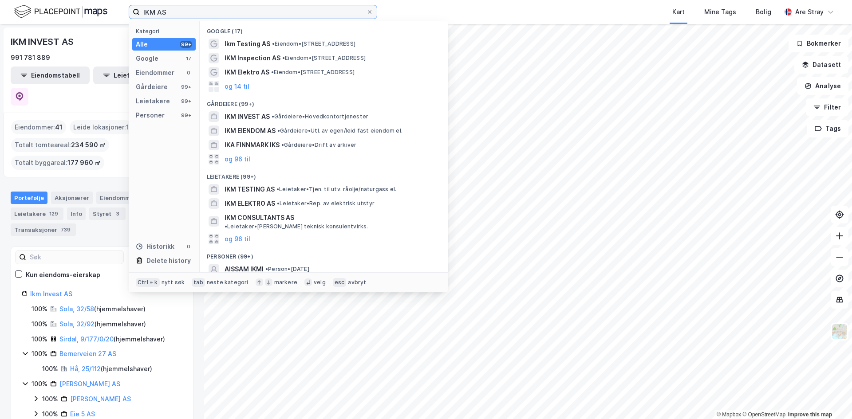
click at [206, 12] on input "IKM AS" at bounding box center [253, 11] width 226 height 13
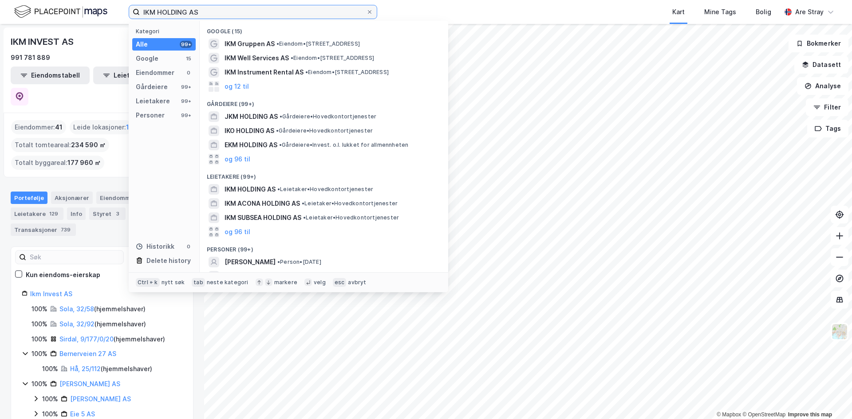
drag, startPoint x: 225, startPoint y: 9, endPoint x: 157, endPoint y: 14, distance: 68.9
click at [157, 14] on input "IKM HOLDING AS" at bounding box center [253, 11] width 226 height 13
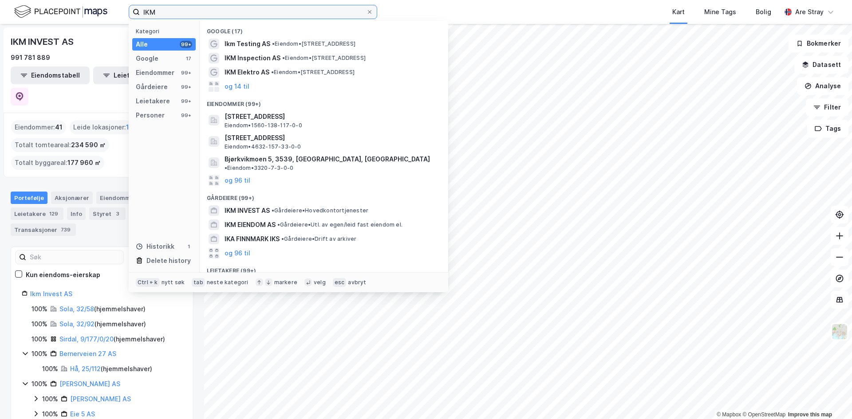
click at [156, 13] on input "IKM" at bounding box center [253, 11] width 226 height 13
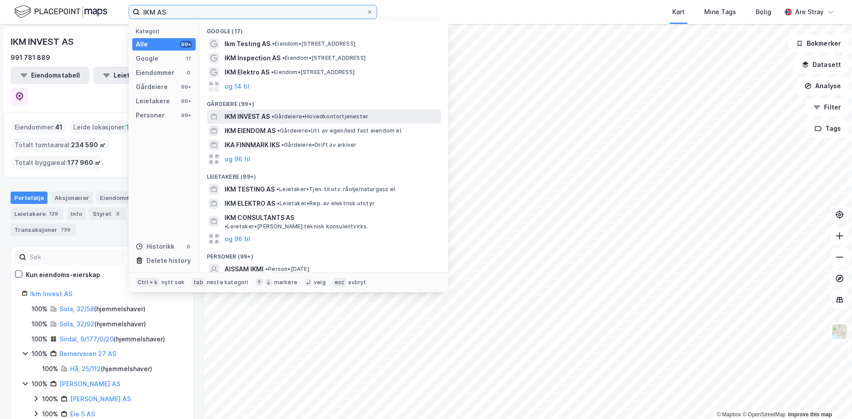
type input "IKM AS"
click at [272, 118] on span "•" at bounding box center [273, 116] width 3 height 7
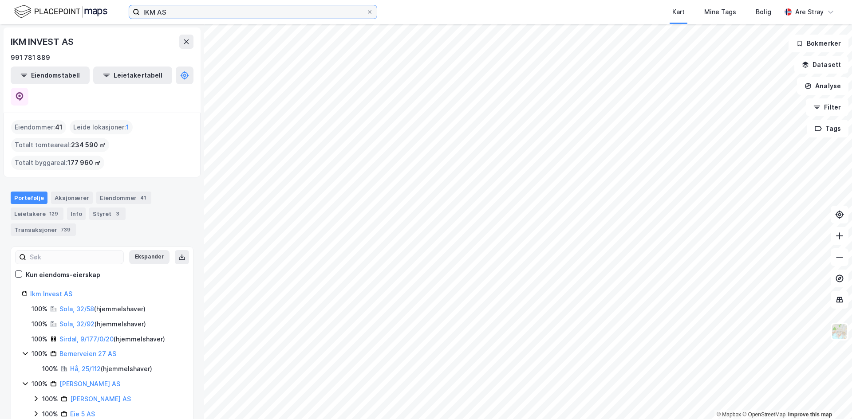
click at [177, 17] on input "IKM AS" at bounding box center [253, 11] width 226 height 13
click at [115, 32] on div "IKM INVEST AS 991 781 889 Eiendomstabell Leietakertabell" at bounding box center [102, 70] width 197 height 85
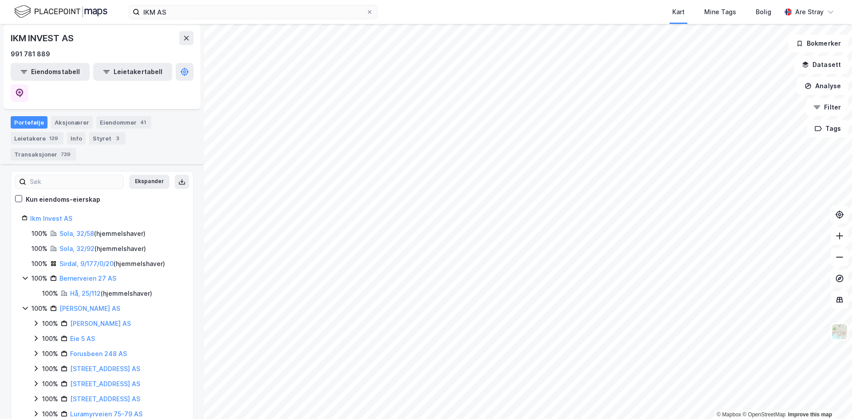
scroll to position [89, 0]
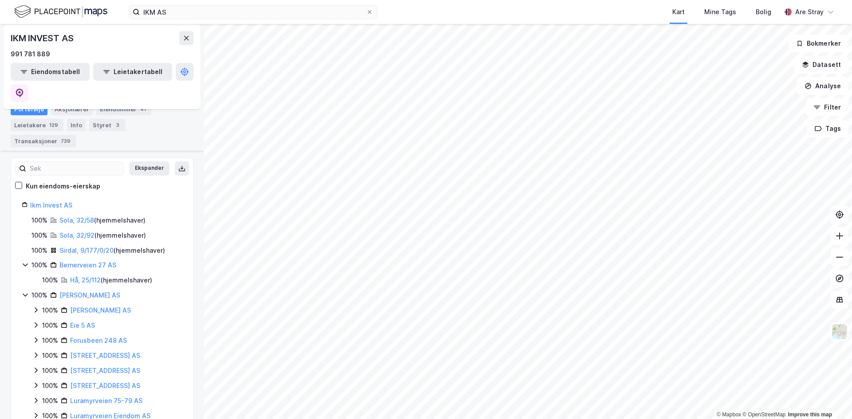
click at [37, 307] on icon at bounding box center [35, 310] width 7 height 7
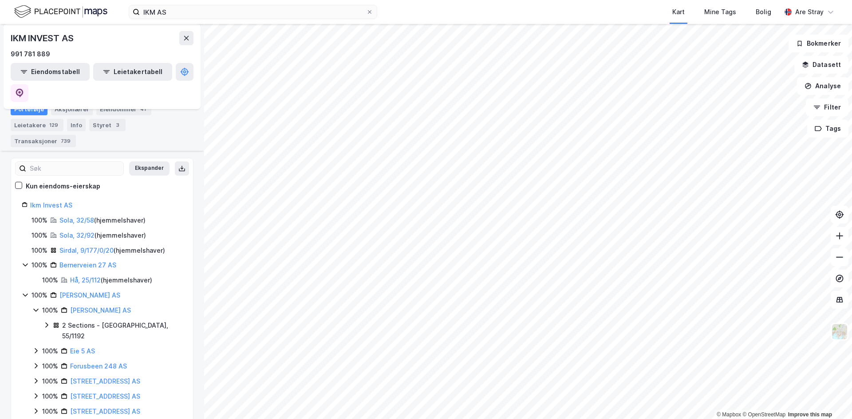
click at [35, 309] on icon at bounding box center [35, 310] width 5 height 3
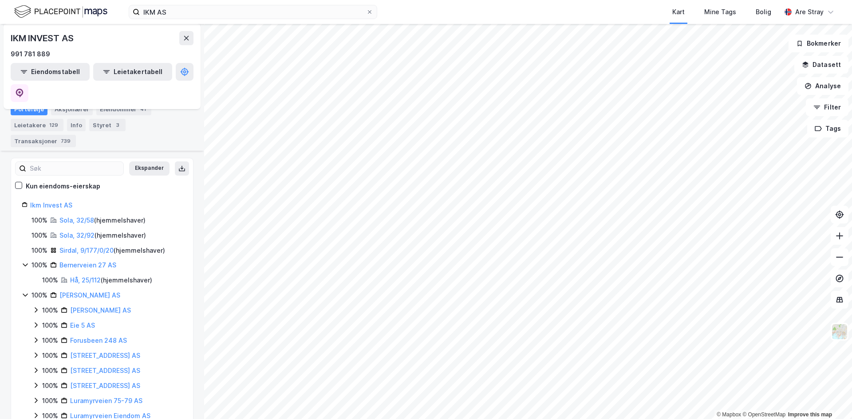
click at [35, 322] on icon at bounding box center [35, 325] width 7 height 7
click at [33, 337] on icon at bounding box center [35, 340] width 7 height 7
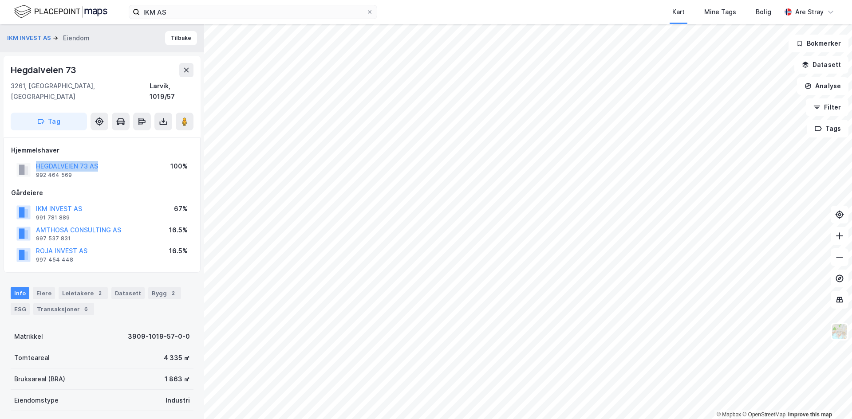
drag, startPoint x: 32, startPoint y: 153, endPoint x: 111, endPoint y: 152, distance: 79.0
click at [111, 159] on div "HEGDALVEIEN 73 AS 992 464 569 100%" at bounding box center [102, 169] width 182 height 21
copy button "HEGDALVEIEN 73 AS"
